Goal: Information Seeking & Learning: Learn about a topic

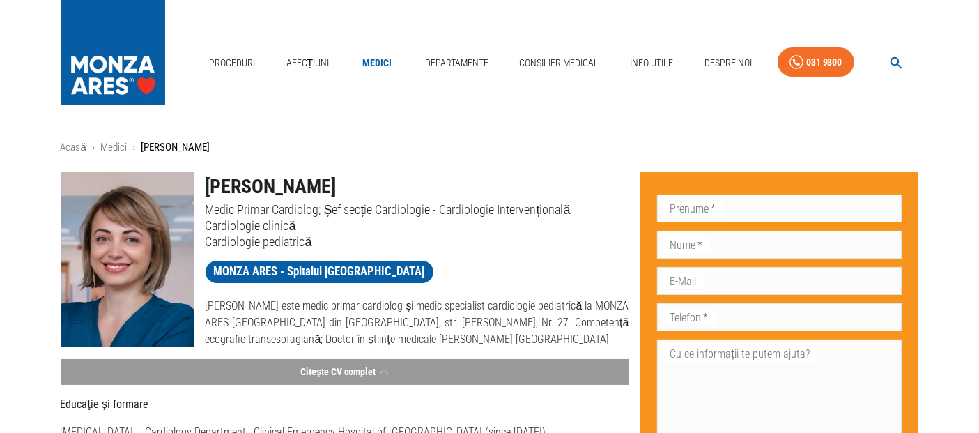
click at [373, 59] on link "Medici" at bounding box center [377, 63] width 45 height 29
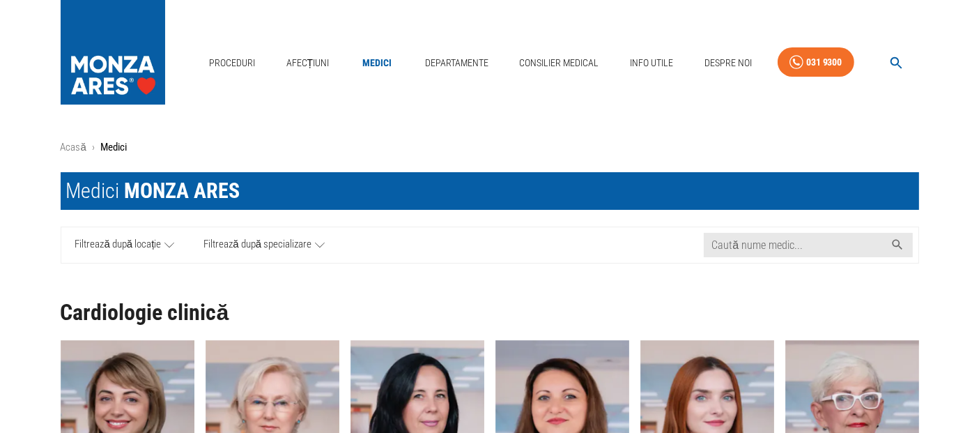
click at [167, 247] on icon at bounding box center [169, 244] width 10 height 17
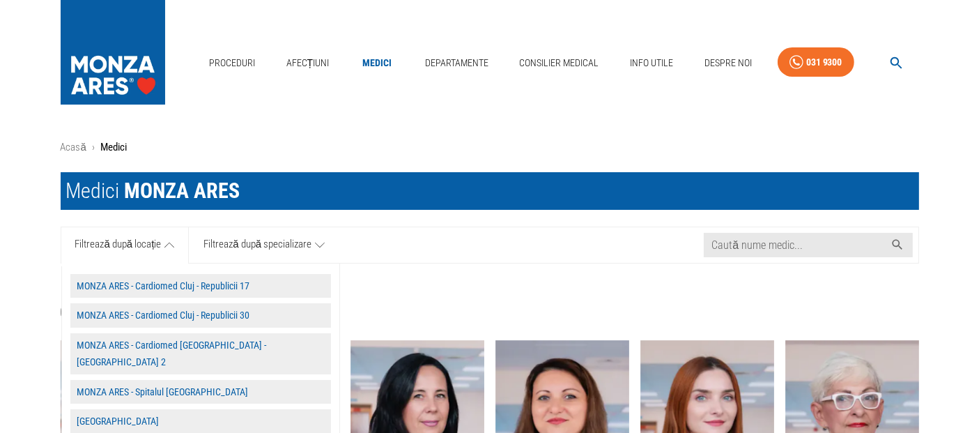
click at [180, 381] on button "MONZA ARES - Spitalul [GEOGRAPHIC_DATA]" at bounding box center [200, 392] width 260 height 24
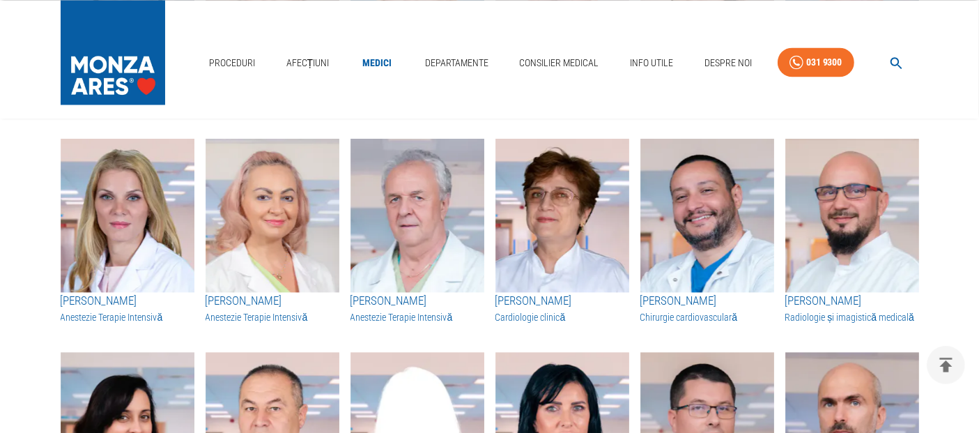
scroll to position [2748, 0]
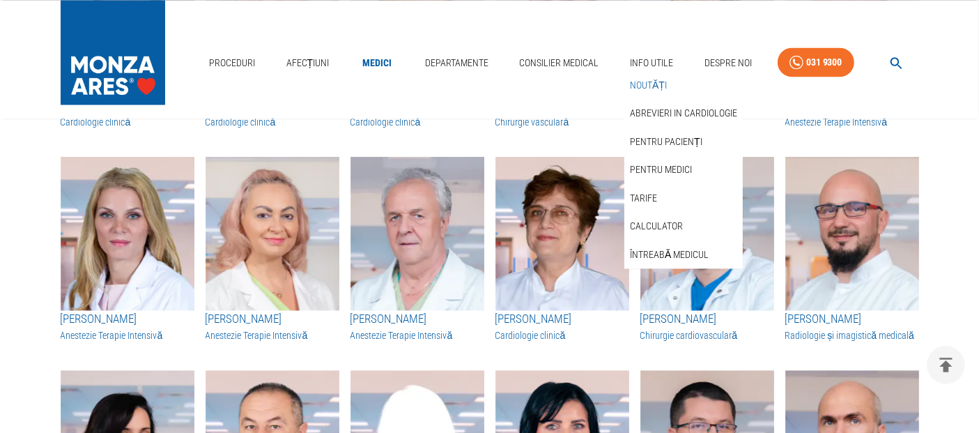
click at [655, 79] on link "Noutăți" at bounding box center [648, 85] width 42 height 23
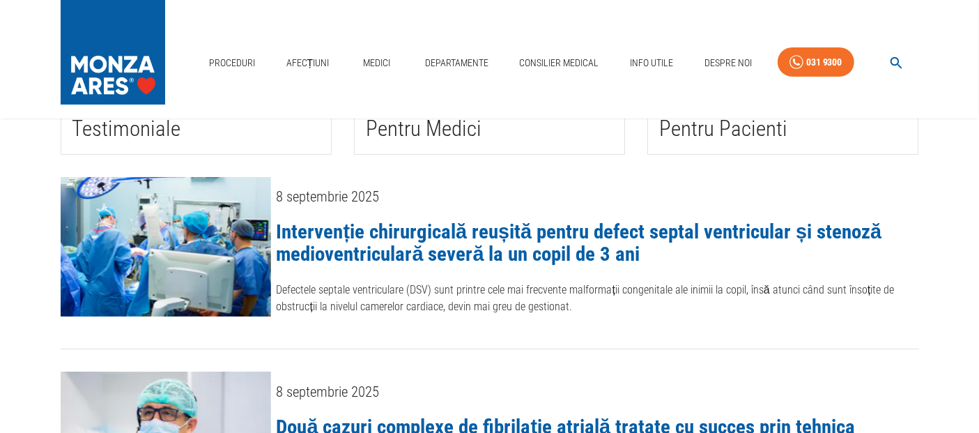
scroll to position [309, 0]
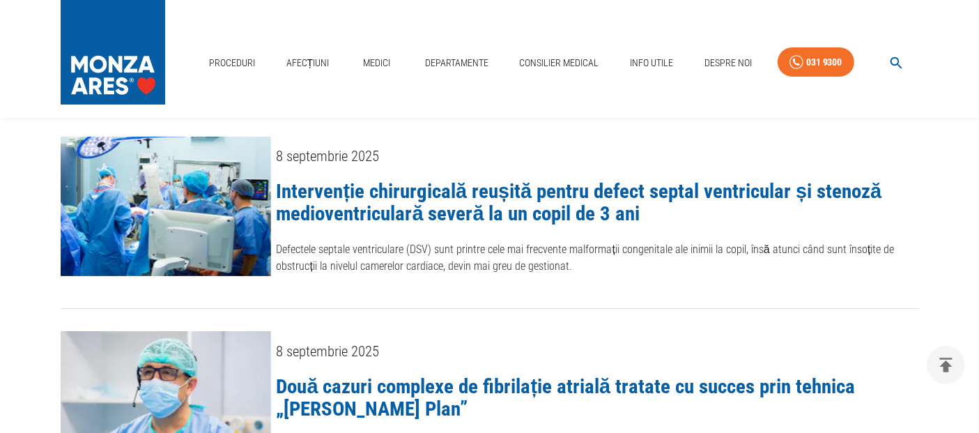
click at [557, 188] on link "Intervenție chirurgicală reușită pentru defect septal ventricular și stenoză me…" at bounding box center [579, 202] width 605 height 46
